Goal: Transaction & Acquisition: Book appointment/travel/reservation

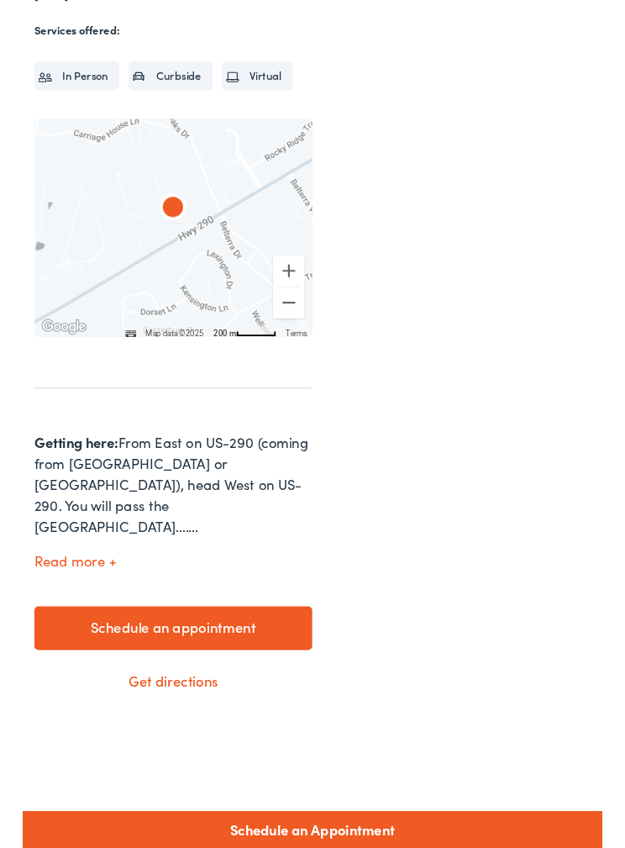
scroll to position [507, 0]
click at [77, 654] on link "Schedule an appointment" at bounding box center [163, 677] width 300 height 47
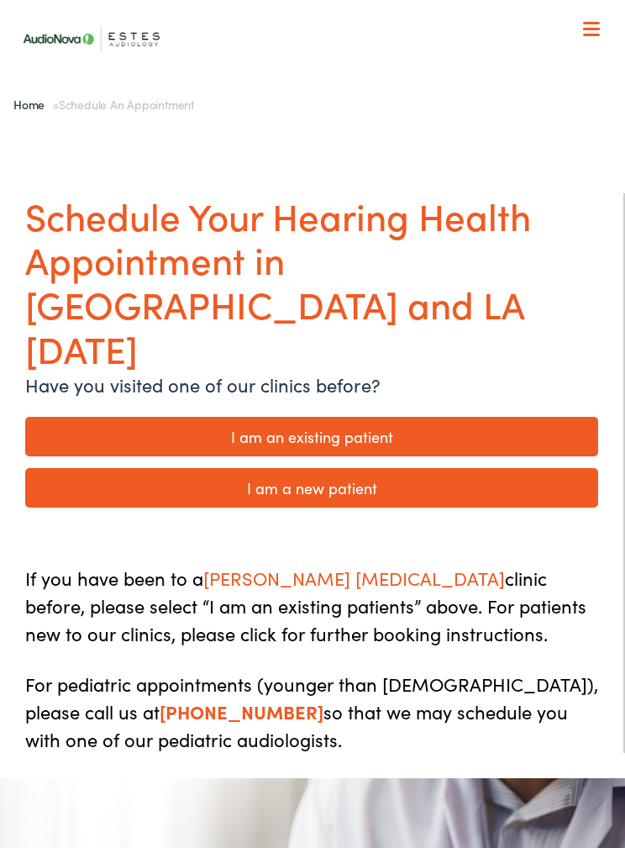
click at [61, 468] on link "I am a new patient" at bounding box center [311, 487] width 573 height 39
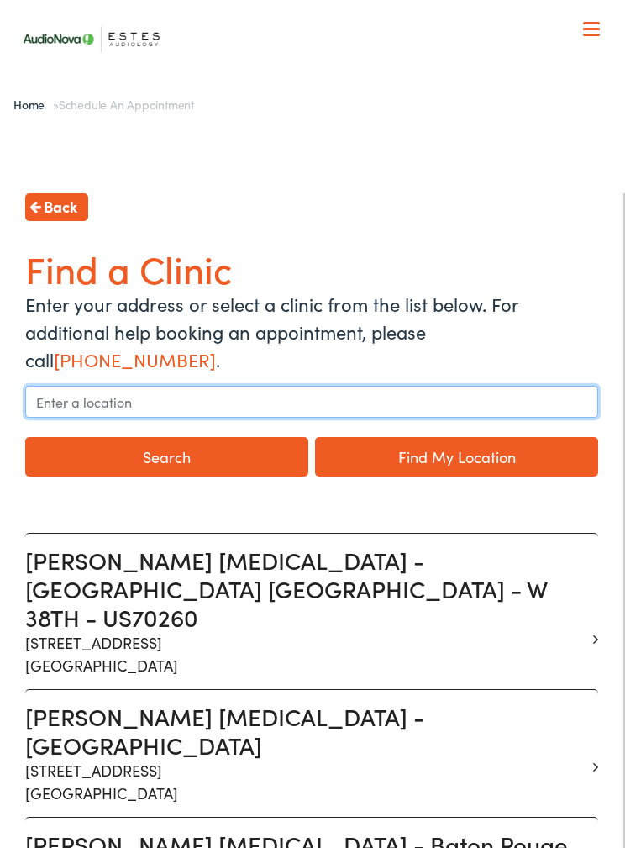
click at [60, 386] on input "text" at bounding box center [311, 402] width 573 height 32
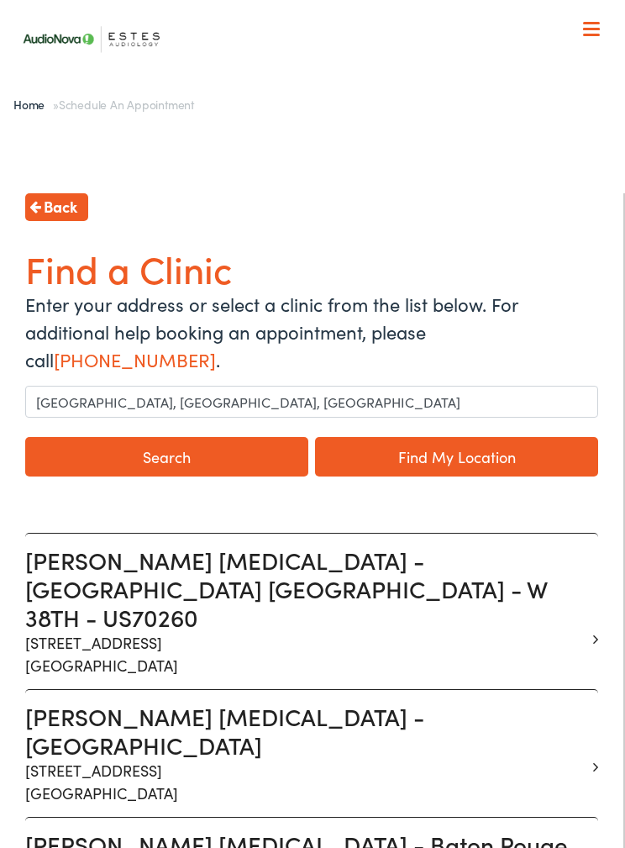
click at [354, 437] on link "Find My Location" at bounding box center [456, 456] width 283 height 39
type input "Austin, Texas"
click at [144, 759] on p "13210 W Hwy 290 Suite D Austin TX 78737" at bounding box center [305, 781] width 560 height 45
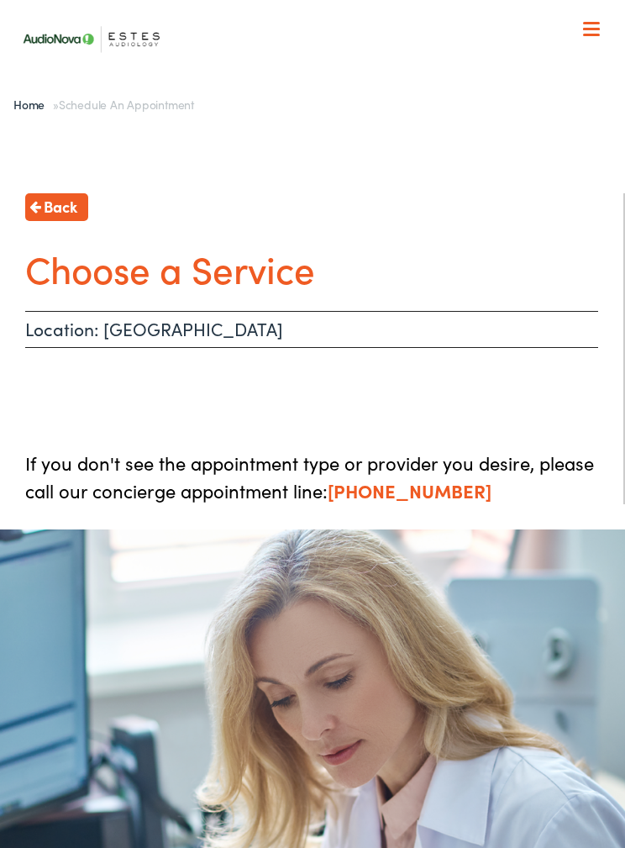
click at [47, 273] on h1 "Choose a Service" at bounding box center [311, 268] width 573 height 45
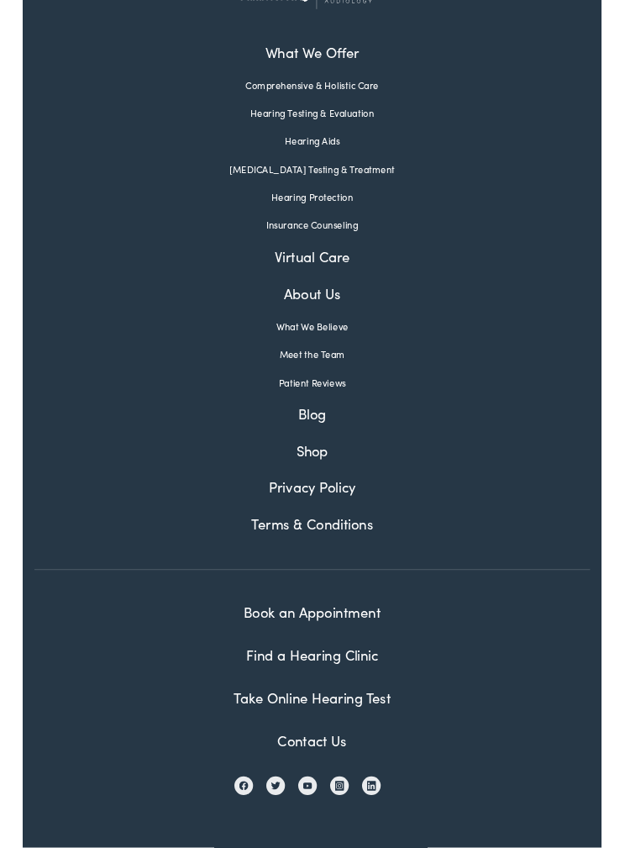
scroll to position [1254, 0]
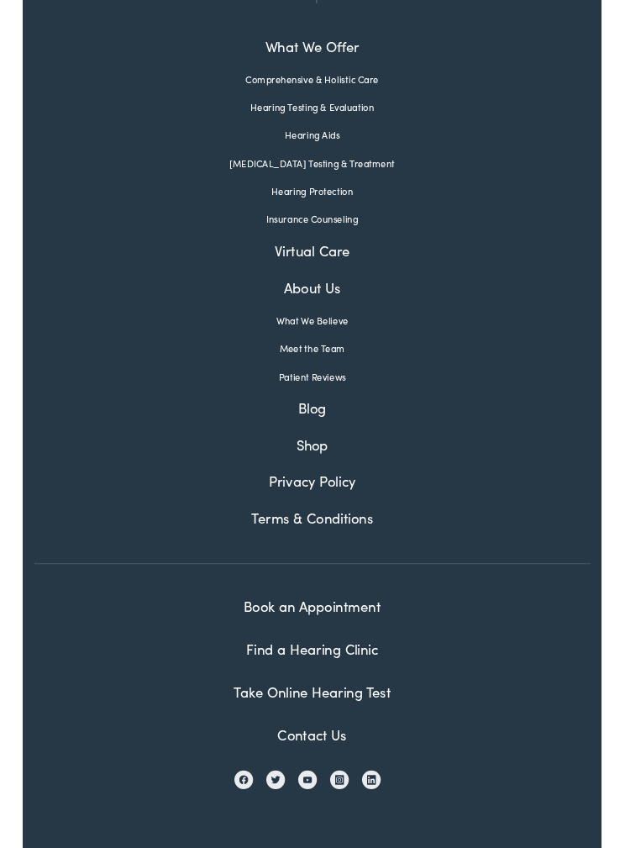
click at [250, 659] on link "Book an Appointment" at bounding box center [313, 653] width 148 height 21
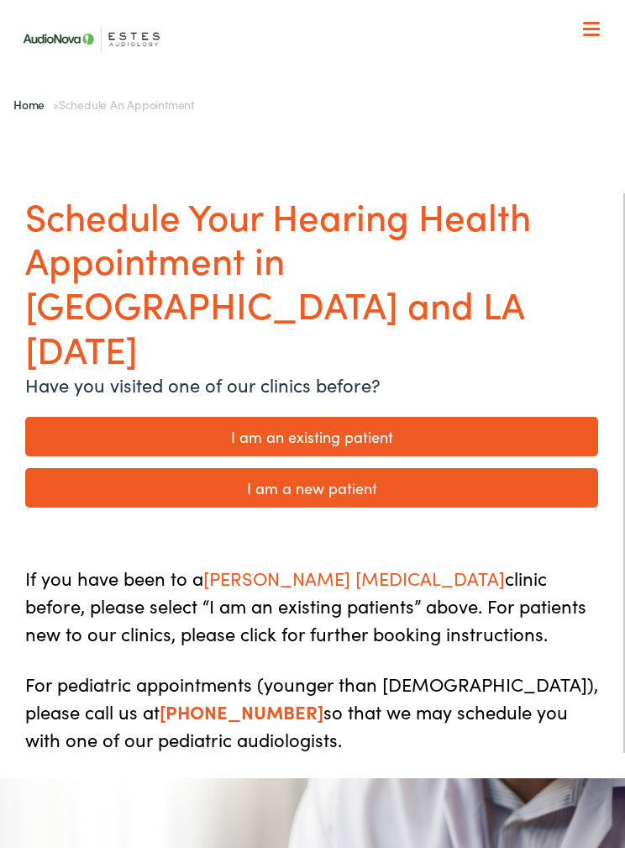
click at [78, 468] on link "I am a new patient" at bounding box center [311, 487] width 573 height 39
